Goal: Task Accomplishment & Management: Manage account settings

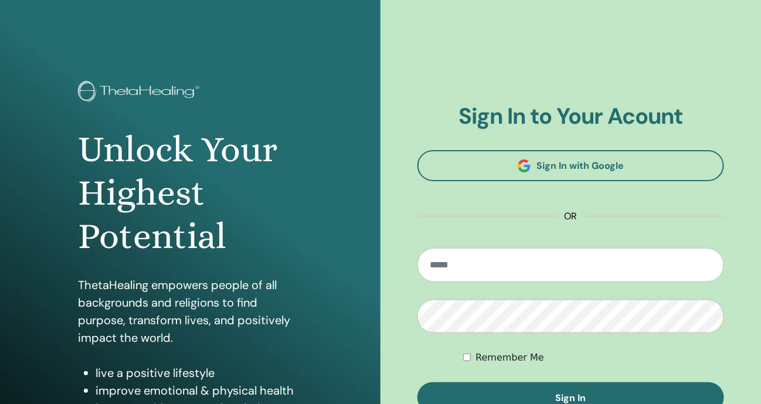
click at [516, 266] on input "email" at bounding box center [571, 265] width 307 height 34
type input "**********"
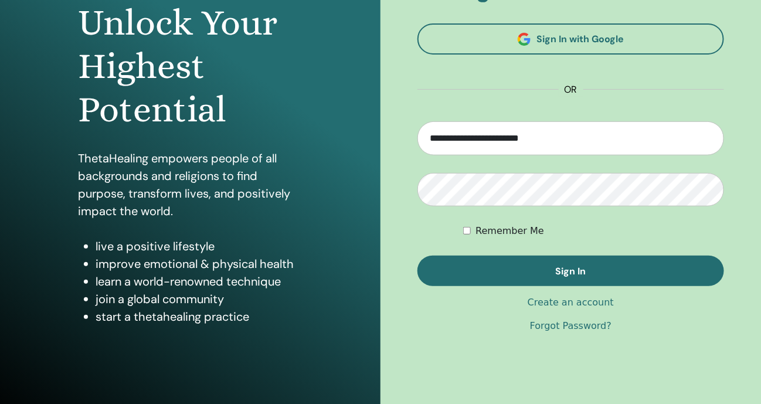
scroll to position [146, 0]
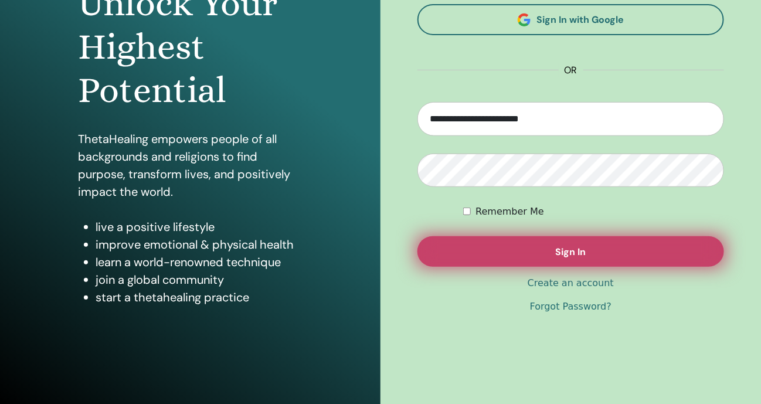
click at [563, 249] on span "Sign In" at bounding box center [571, 252] width 31 height 12
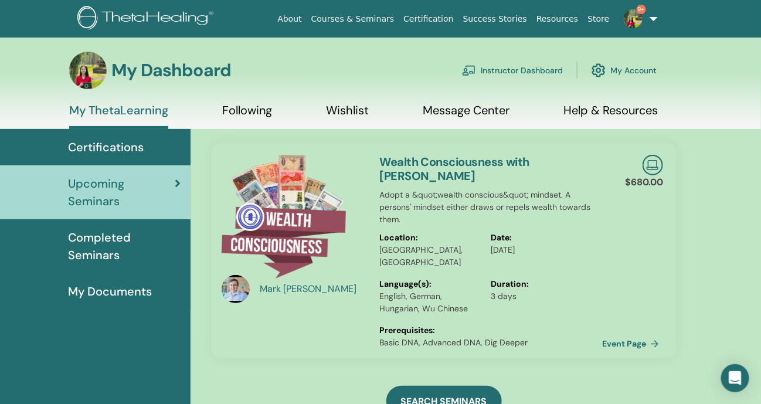
click at [537, 70] on link "Instructor Dashboard" at bounding box center [512, 70] width 101 height 26
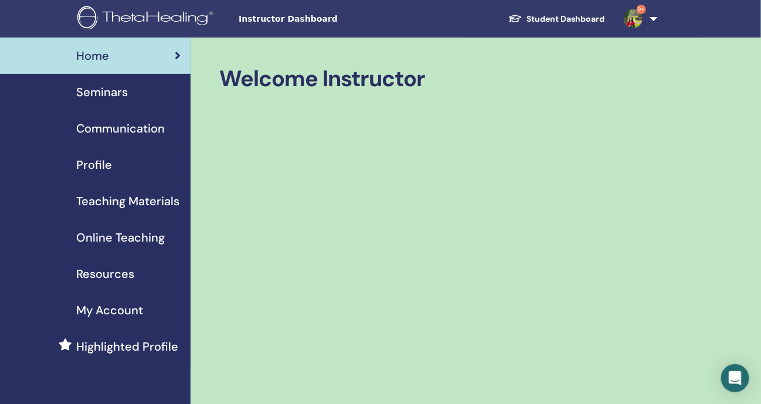
click at [636, 17] on img at bounding box center [633, 18] width 19 height 19
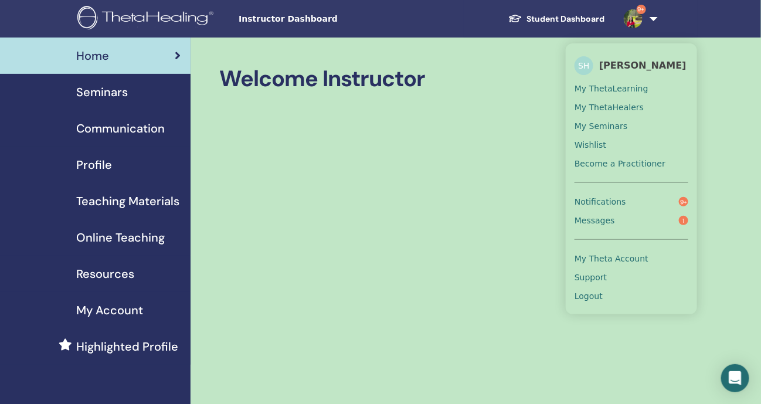
click at [636, 220] on link "Messages 1" at bounding box center [632, 220] width 114 height 19
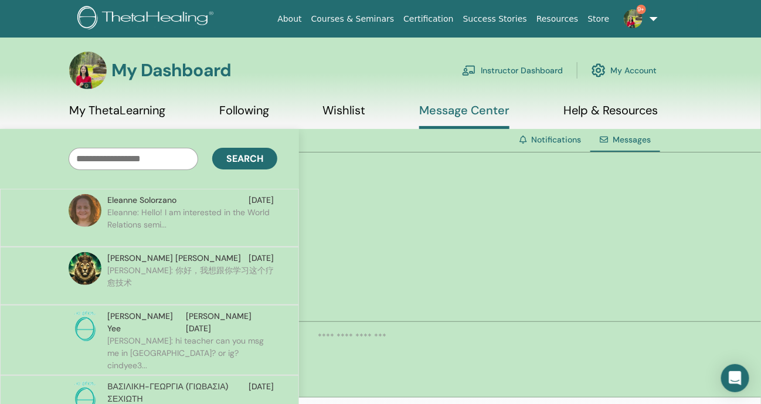
click at [631, 22] on img at bounding box center [633, 18] width 19 height 19
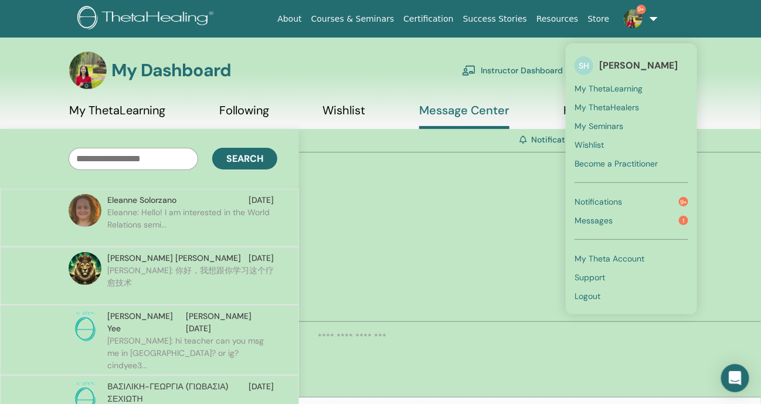
click at [506, 74] on link "Instructor Dashboard" at bounding box center [512, 70] width 101 height 26
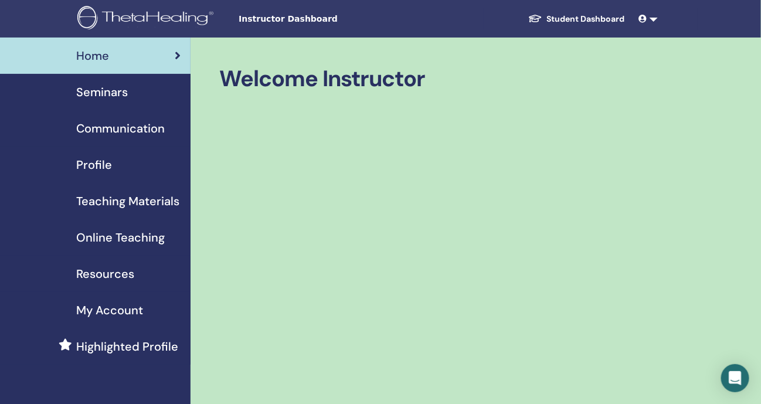
click at [111, 97] on span "Seminars" at bounding box center [102, 92] width 52 height 18
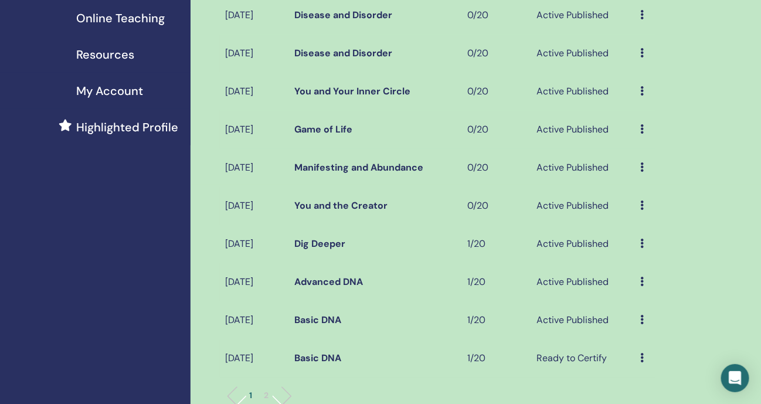
scroll to position [293, 0]
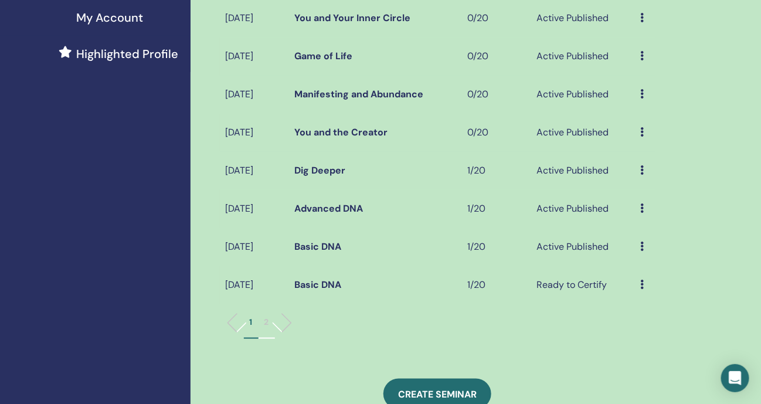
click at [642, 289] on icon at bounding box center [643, 284] width 4 height 9
click at [645, 352] on link "Attendees" at bounding box center [647, 352] width 45 height 12
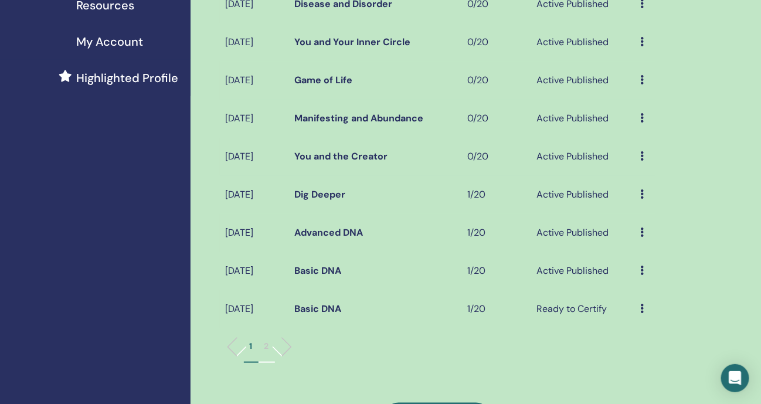
scroll to position [279, 0]
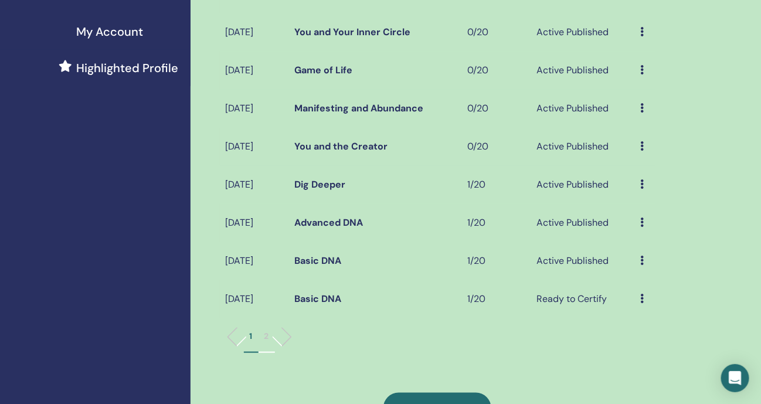
click at [644, 265] on icon at bounding box center [643, 260] width 4 height 9
click at [638, 321] on link "Attendees" at bounding box center [650, 322] width 45 height 12
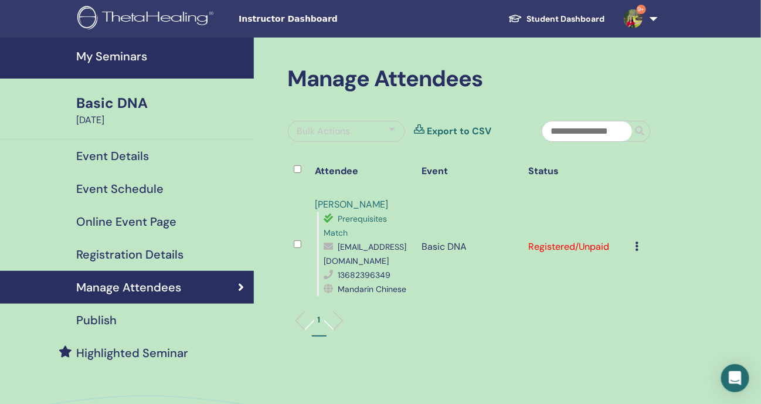
click at [640, 251] on div "Cancel Registration Do not auto-certify Mark as Paid Mark as Unpaid Mark as Abs…" at bounding box center [640, 247] width 9 height 14
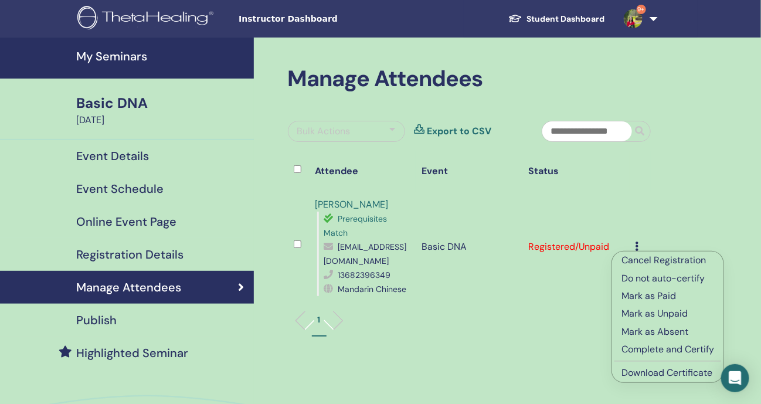
click at [666, 351] on p "Complete and Certify" at bounding box center [668, 350] width 93 height 14
